Goal: Use online tool/utility: Utilize a website feature to perform a specific function

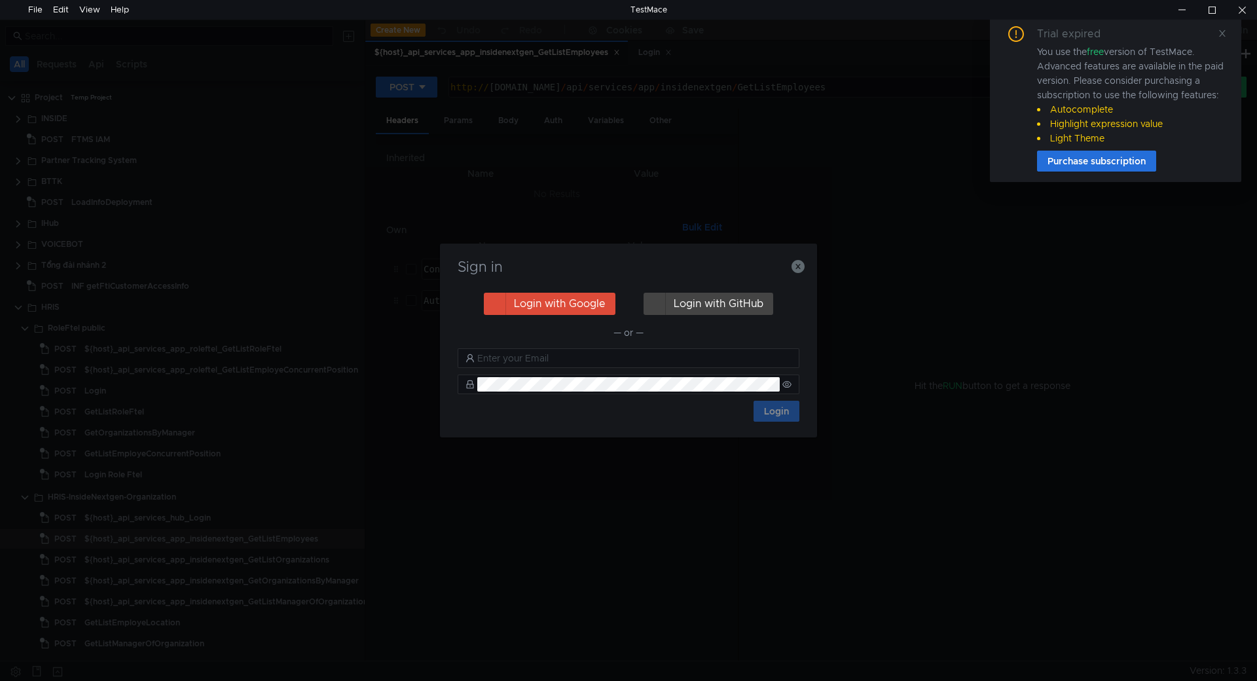
click at [796, 269] on icon "button" at bounding box center [797, 266] width 13 height 13
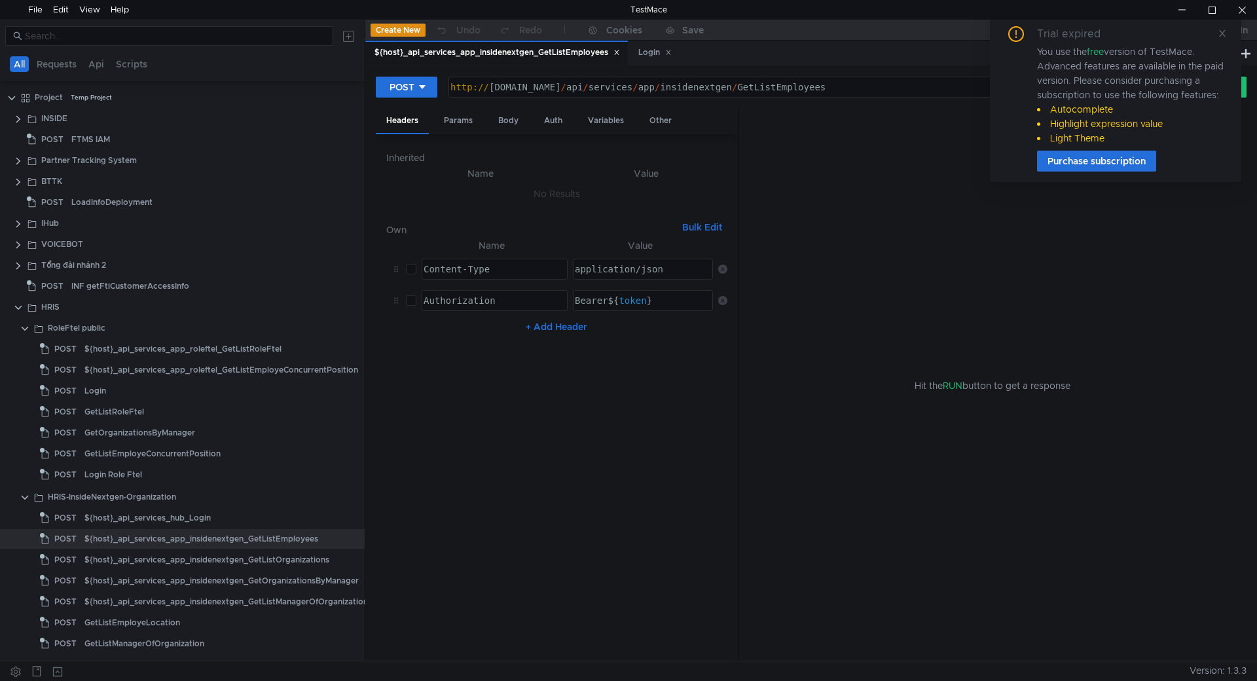
click at [616, 52] on icon at bounding box center [616, 52] width 5 height 5
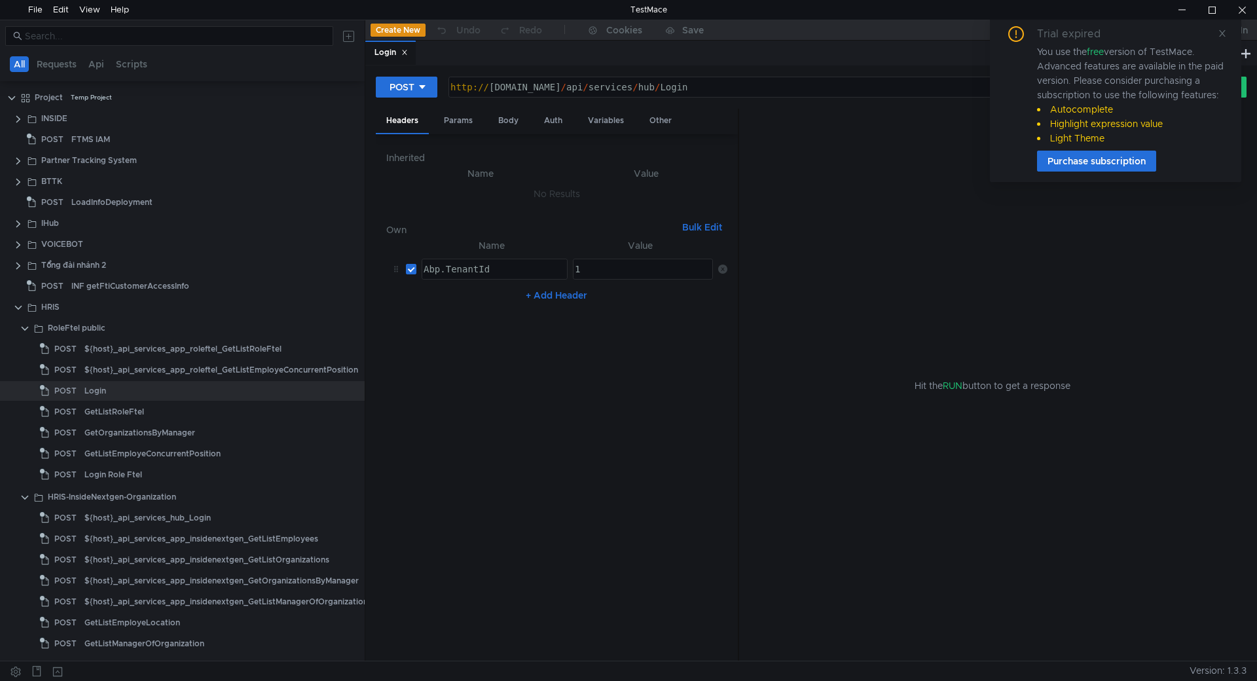
click at [405, 50] on icon at bounding box center [404, 52] width 7 height 7
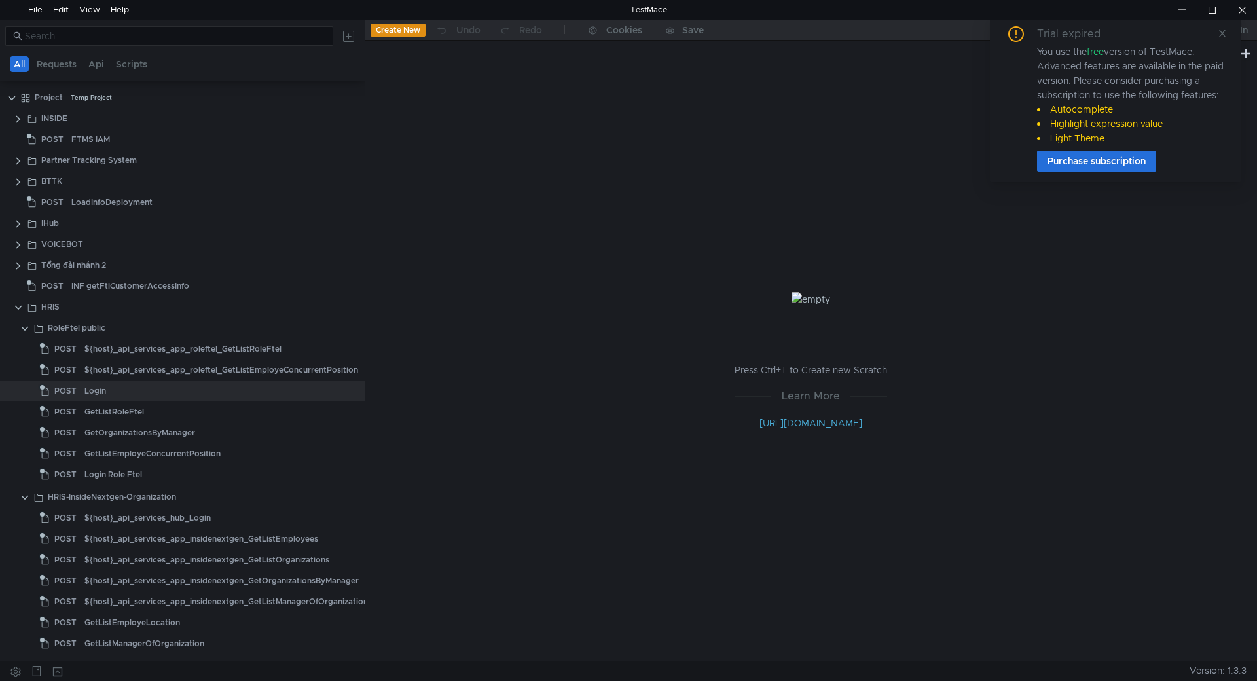
click at [403, 31] on button "Create New" at bounding box center [397, 30] width 55 height 13
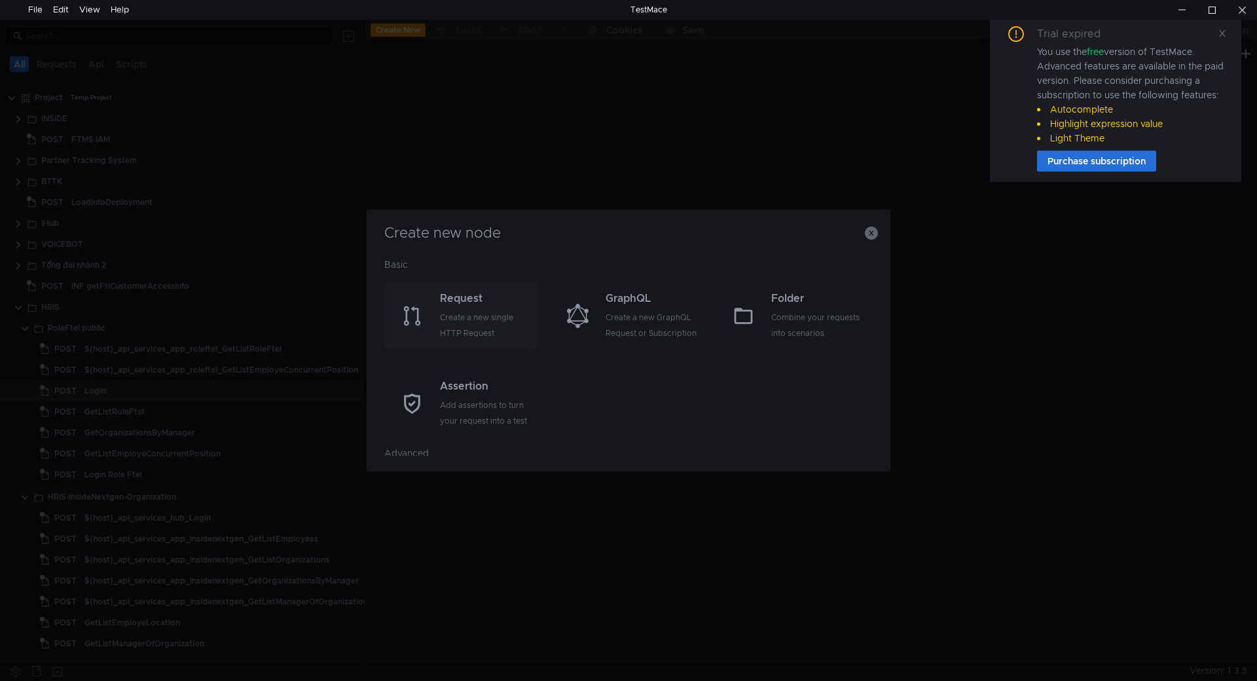
click at [467, 308] on div "Request Create a new single HTTP Request" at bounding box center [487, 316] width 94 height 50
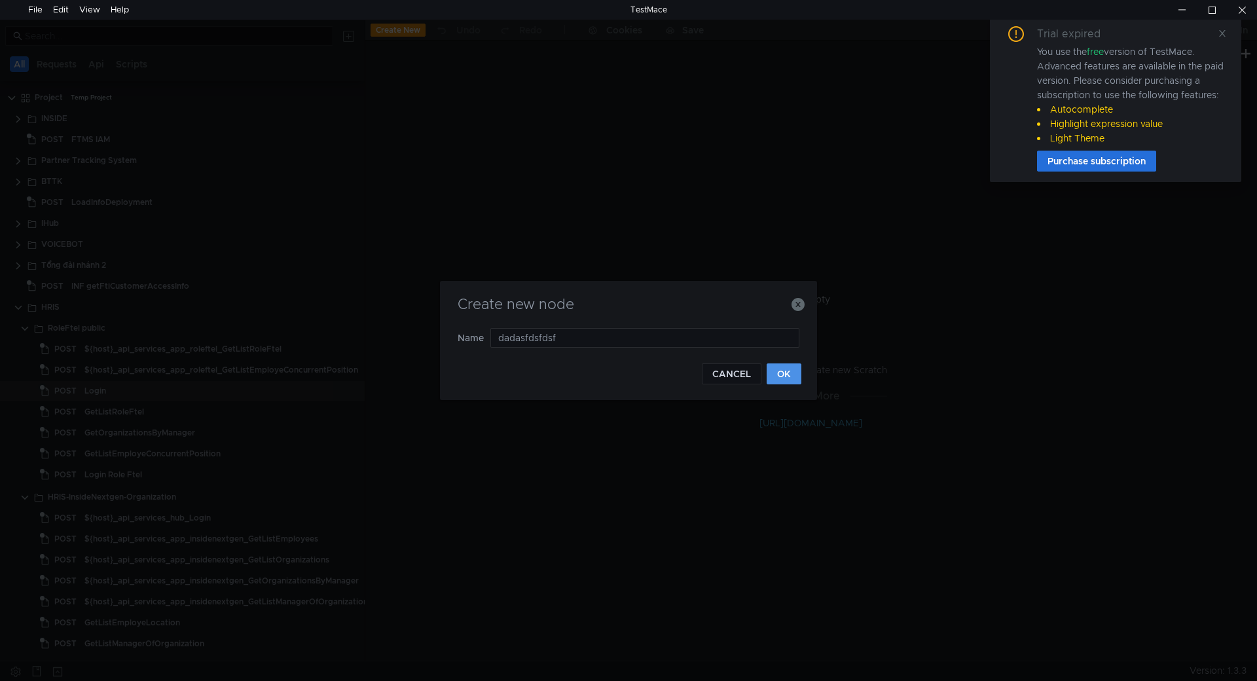
type input "dadasfdsfdsf"
click at [779, 369] on button "OK" at bounding box center [783, 373] width 35 height 21
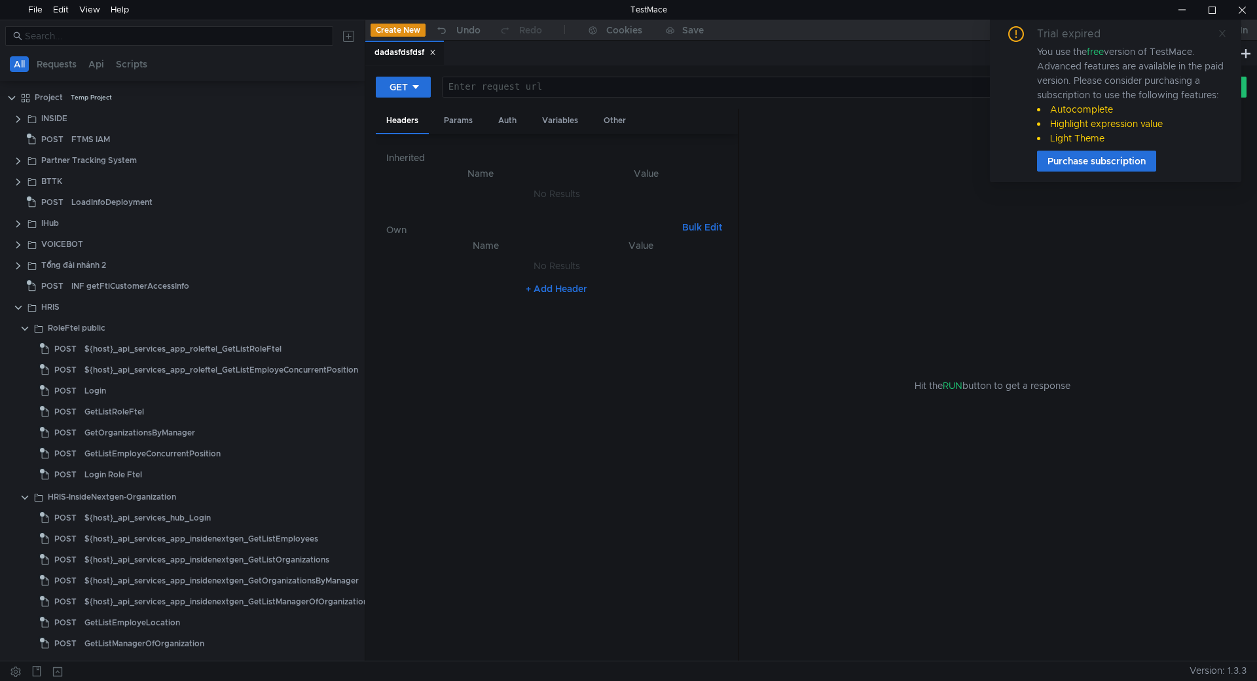
click at [1221, 34] on icon at bounding box center [1221, 33] width 9 height 9
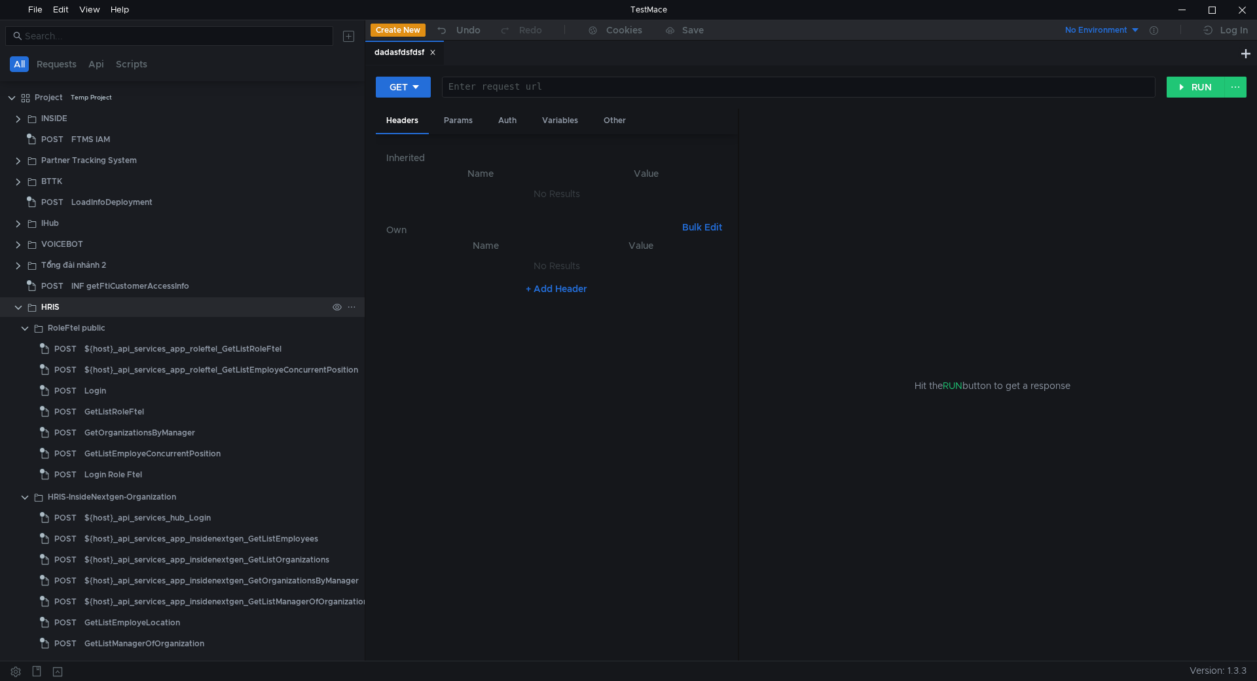
click at [16, 305] on clr-icon at bounding box center [18, 307] width 10 height 10
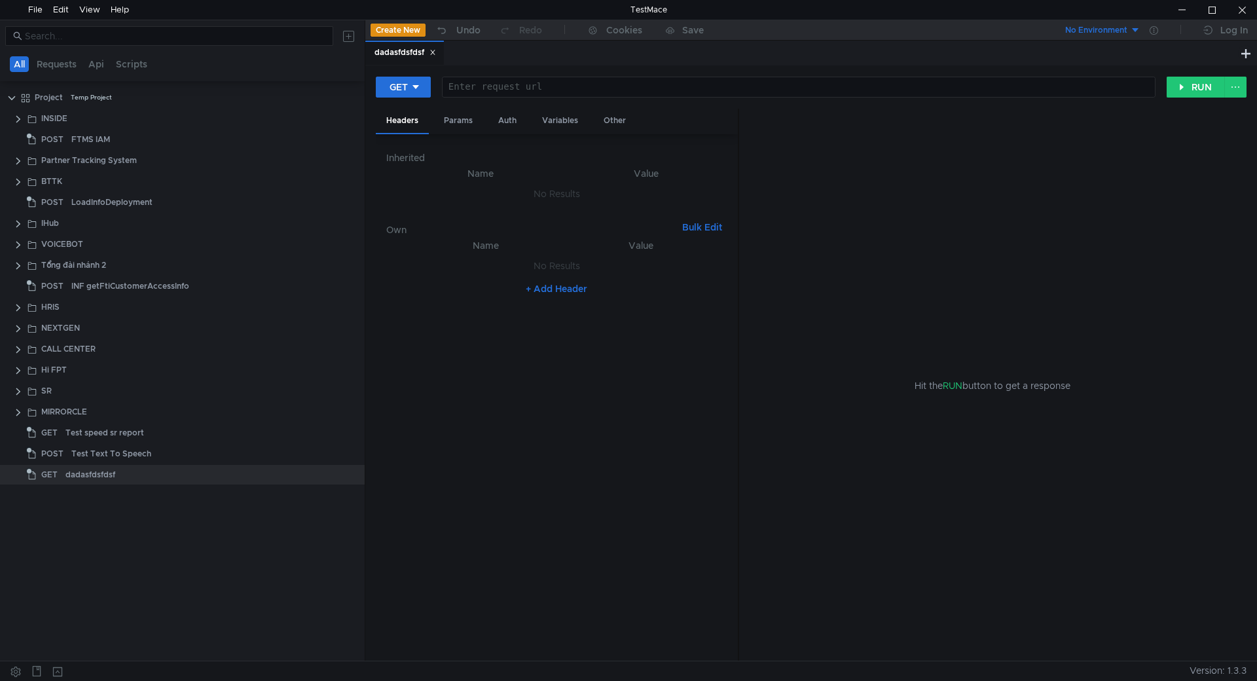
click at [509, 85] on div at bounding box center [797, 97] width 712 height 31
paste textarea "[URL][DOMAIN_NAME]"
type textarea "[URL][DOMAIN_NAME]"
click at [393, 88] on div "GET" at bounding box center [398, 87] width 18 height 14
click at [401, 140] on li "POST" at bounding box center [404, 135] width 57 height 21
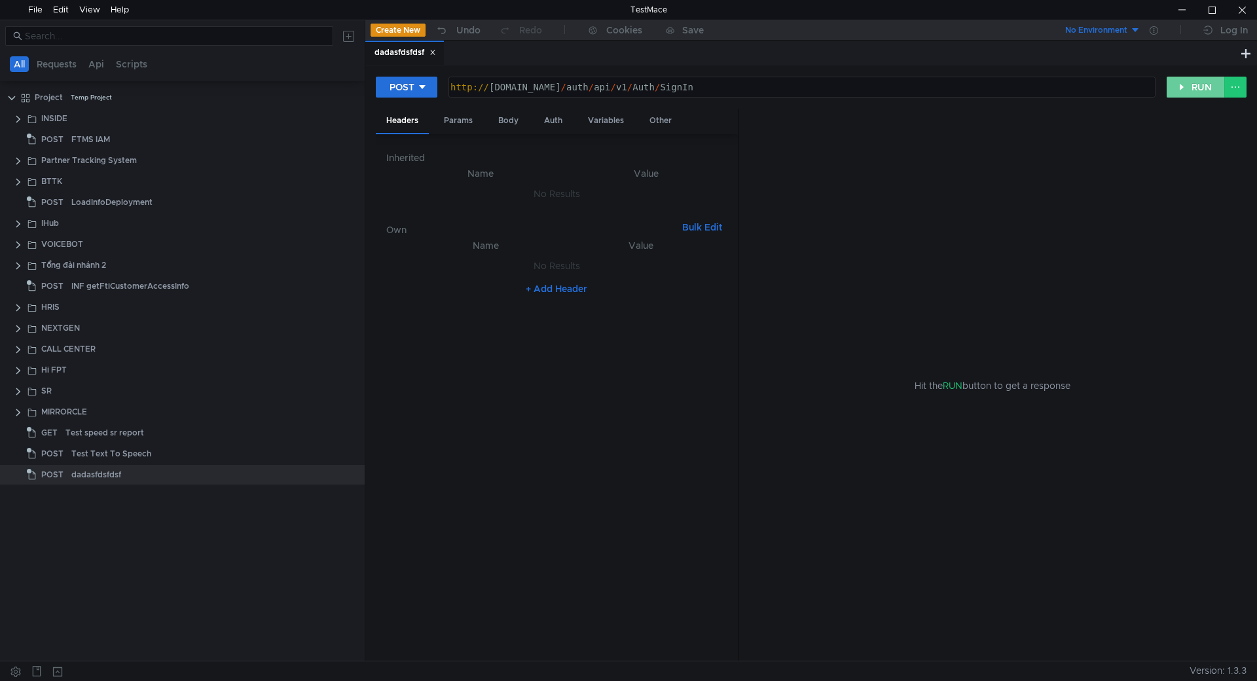
click at [1203, 87] on button "RUN" at bounding box center [1195, 87] width 58 height 21
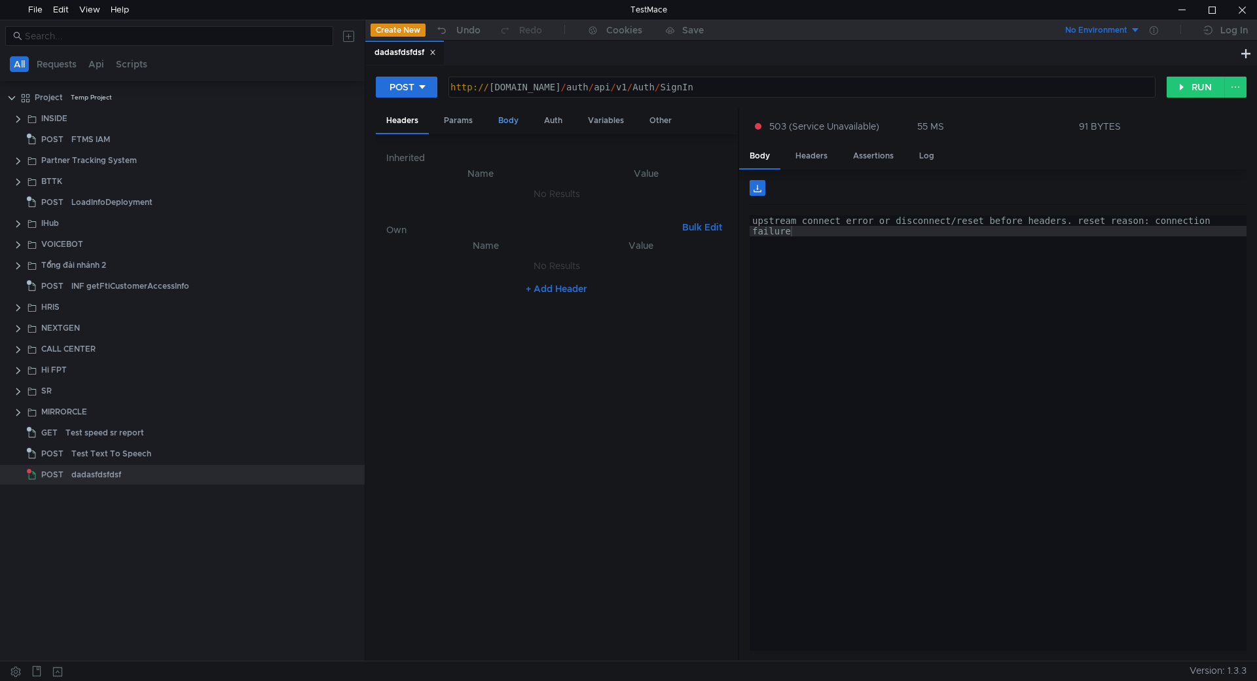
click at [505, 118] on div "Body" at bounding box center [508, 121] width 41 height 24
click at [481, 200] on div at bounding box center [556, 421] width 341 height 502
paste textarea "}"
type textarea "}"
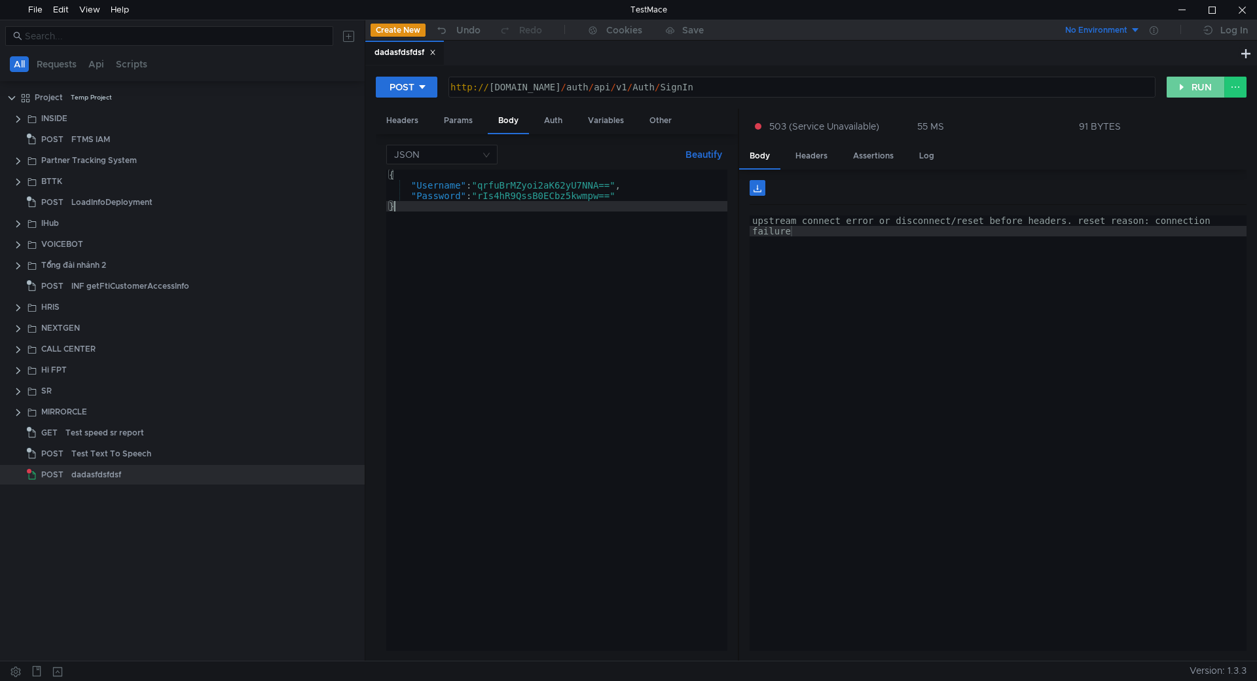
click at [1184, 87] on button "RUN" at bounding box center [1195, 87] width 58 height 21
